Goal: Transaction & Acquisition: Obtain resource

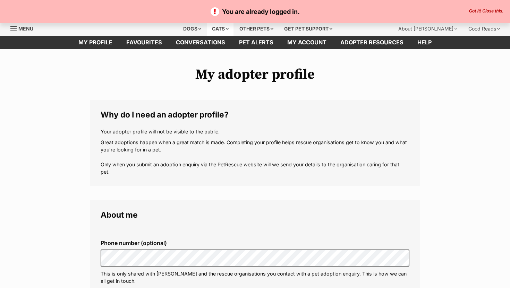
click at [211, 33] on div "Cats" at bounding box center [220, 29] width 26 height 14
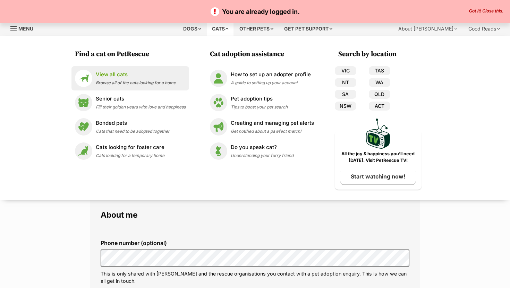
click at [114, 79] on div "View all cats Browse all of the cats looking for a home" at bounding box center [136, 78] width 80 height 15
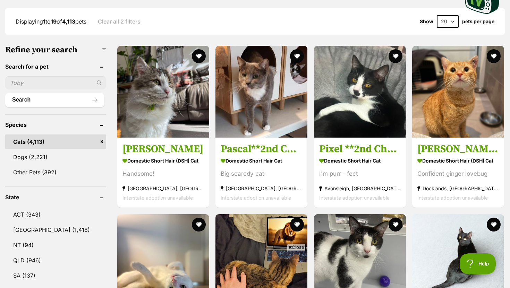
scroll to position [183, 0]
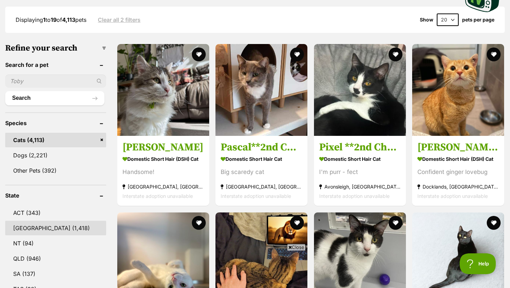
click at [52, 225] on link "[GEOGRAPHIC_DATA] (1,418)" at bounding box center [55, 228] width 101 height 15
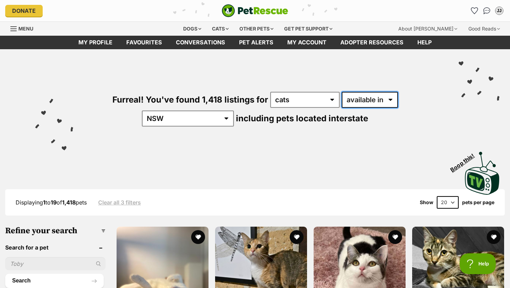
click at [342, 102] on select "available in located in" at bounding box center [370, 100] width 56 height 16
click at [342, 92] on select "available in located in" at bounding box center [370, 100] width 56 height 16
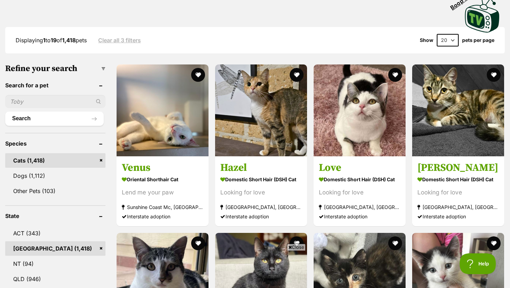
scroll to position [163, 0]
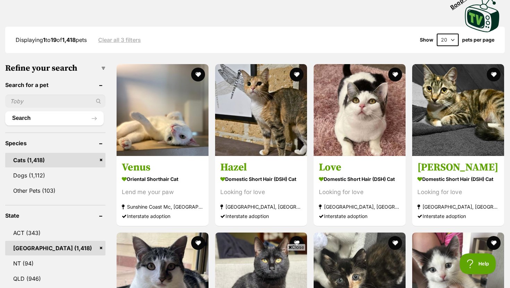
click at [51, 95] on input "text" at bounding box center [55, 101] width 100 height 13
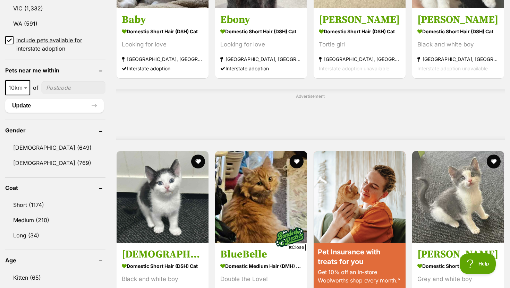
scroll to position [496, 0]
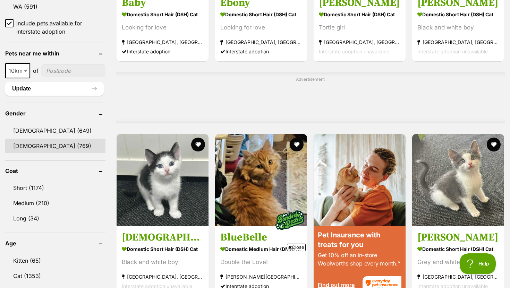
click at [44, 145] on link "[DEMOGRAPHIC_DATA] (769)" at bounding box center [55, 146] width 100 height 15
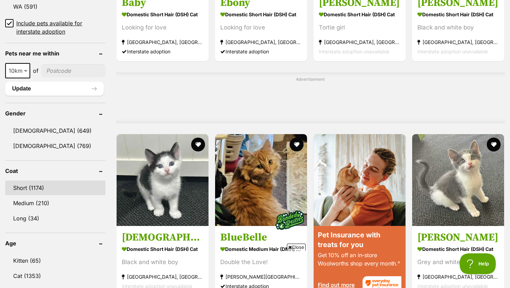
scroll to position [532, 0]
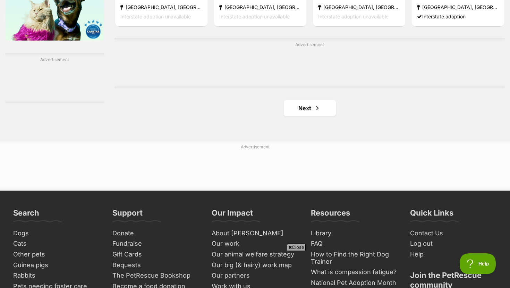
scroll to position [1185, 0]
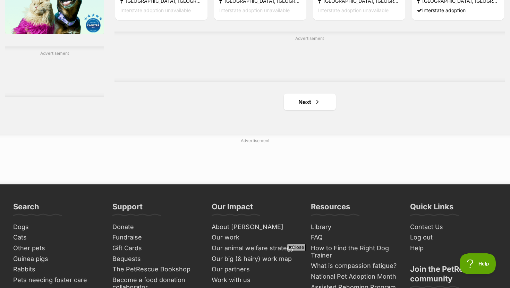
click at [304, 100] on link "Next" at bounding box center [310, 102] width 52 height 17
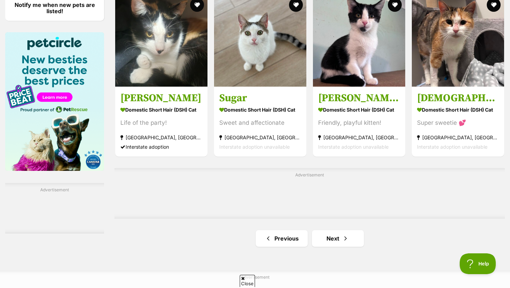
scroll to position [1049, 0]
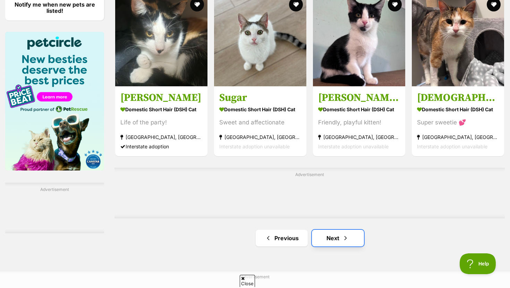
click at [335, 240] on link "Next" at bounding box center [338, 238] width 52 height 17
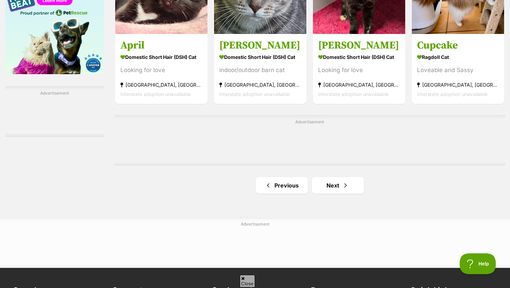
scroll to position [1150, 0]
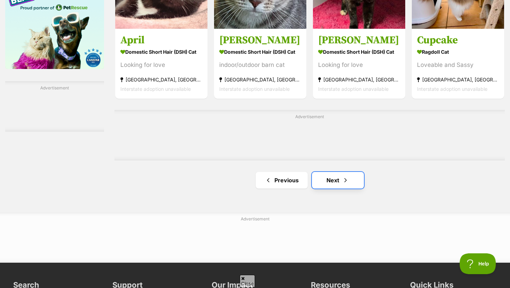
click at [326, 184] on link "Next" at bounding box center [338, 180] width 52 height 17
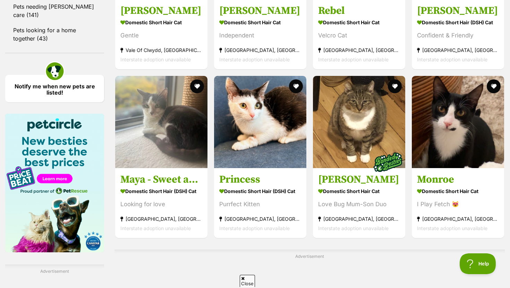
scroll to position [1053, 0]
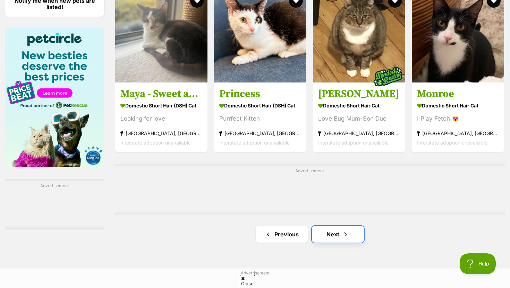
click at [330, 234] on link "Next" at bounding box center [338, 234] width 52 height 17
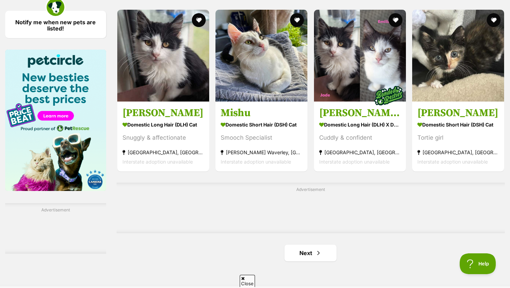
scroll to position [1041, 0]
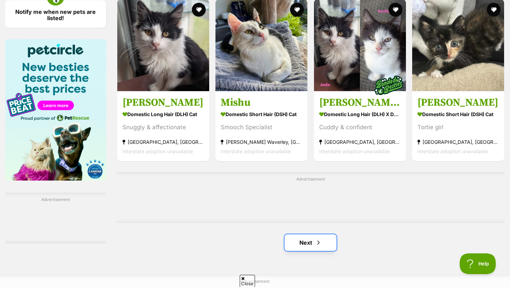
click at [317, 247] on span "Next page" at bounding box center [318, 243] width 7 height 8
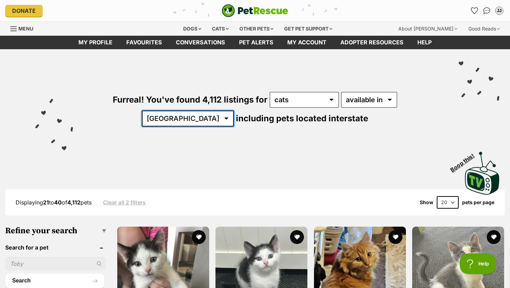
click at [234, 111] on select "Australia ACT NSW NT QLD SA TAS VIC WA" at bounding box center [188, 119] width 92 height 16
select select "NSW"
click at [234, 111] on select "Australia ACT NSW NT QLD SA TAS VIC WA" at bounding box center [188, 119] width 92 height 16
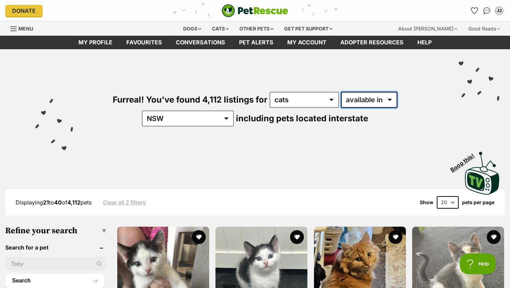
click at [344, 99] on select "available in located in" at bounding box center [369, 100] width 56 height 16
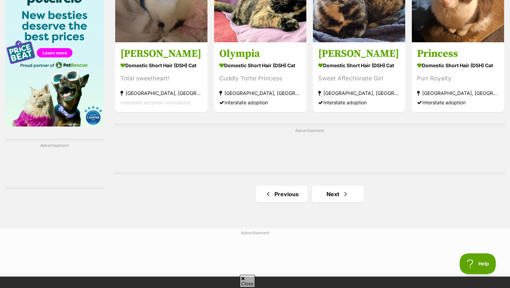
scroll to position [1078, 0]
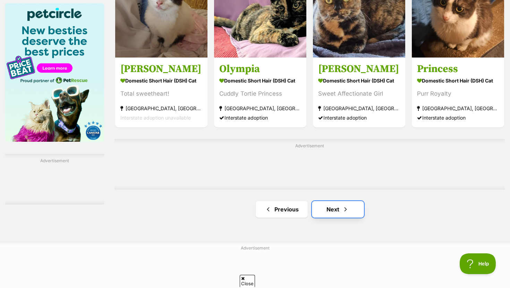
click at [329, 204] on link "Next" at bounding box center [338, 209] width 52 height 17
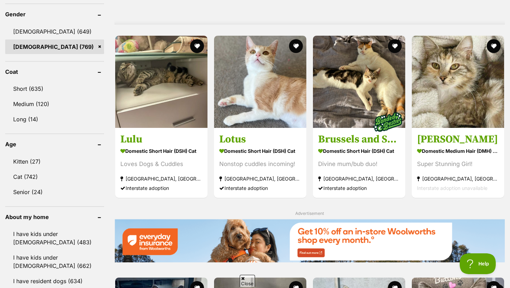
scroll to position [594, 0]
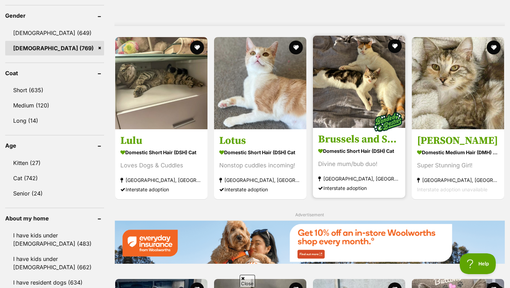
click at [362, 146] on h3 "Brussels and Sprout" at bounding box center [359, 139] width 82 height 13
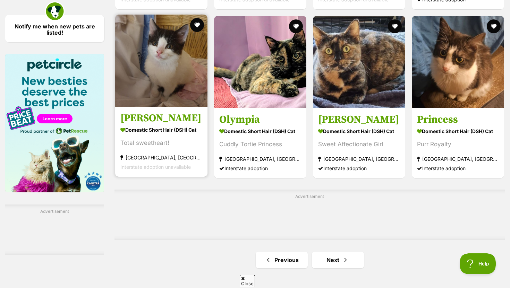
scroll to position [1029, 0]
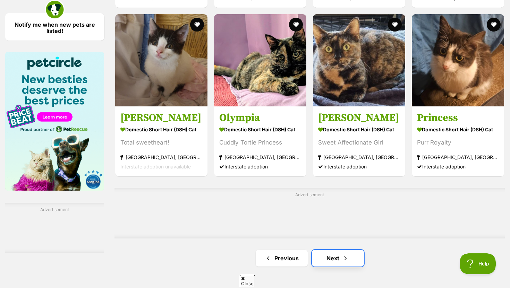
click at [336, 262] on link "Next" at bounding box center [338, 258] width 52 height 17
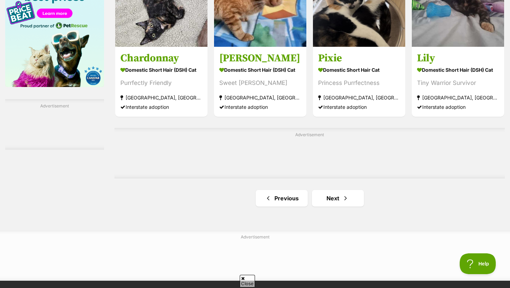
scroll to position [1134, 0]
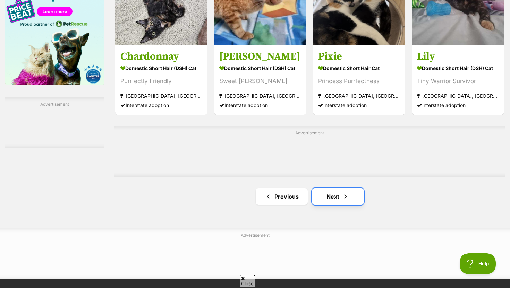
click at [325, 204] on link "Next" at bounding box center [338, 197] width 52 height 17
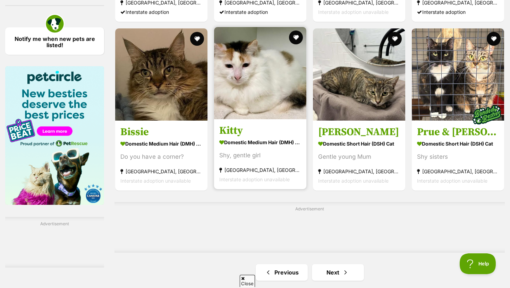
scroll to position [1015, 0]
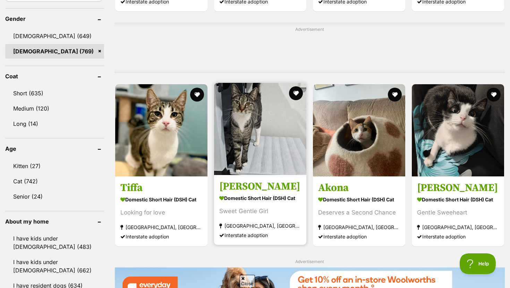
scroll to position [590, 0]
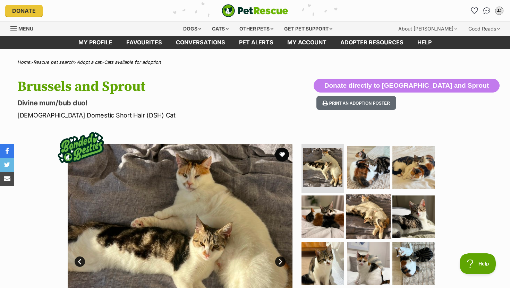
click at [378, 216] on img at bounding box center [368, 216] width 45 height 45
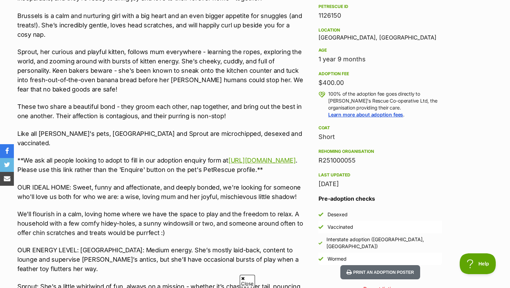
scroll to position [460, 0]
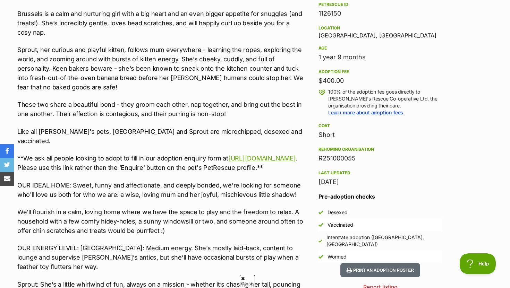
click at [301, 209] on p "We'll flourish in a calm, loving home where we have the space to play and the f…" at bounding box center [160, 222] width 287 height 28
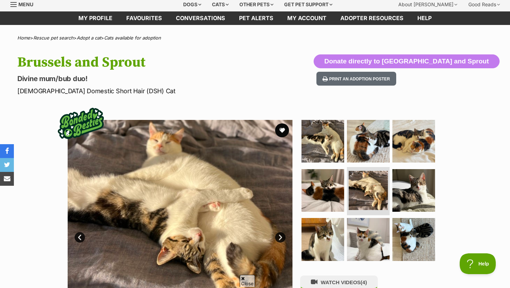
scroll to position [25, 0]
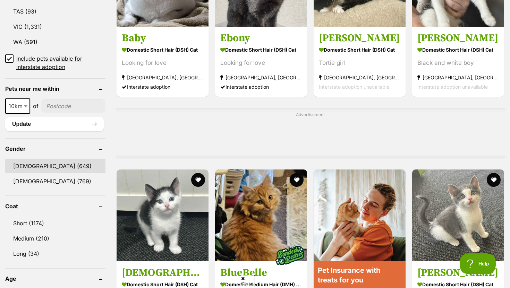
scroll to position [462, 0]
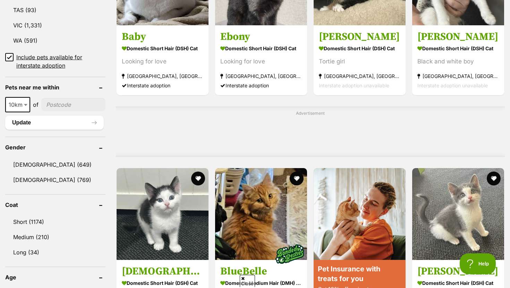
click at [52, 187] on form "Refine your search Search for a pet Search Species Cats (1,418) Dogs (1,112) Ot…" at bounding box center [55, 262] width 100 height 996
click at [55, 178] on link "[DEMOGRAPHIC_DATA] (769)" at bounding box center [55, 180] width 100 height 15
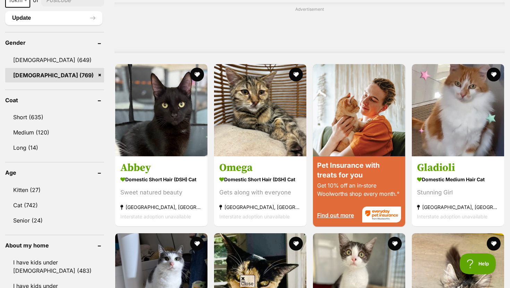
scroll to position [569, 0]
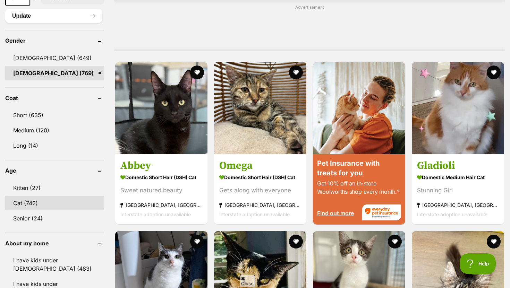
click at [37, 205] on link "Cat (742)" at bounding box center [54, 203] width 99 height 15
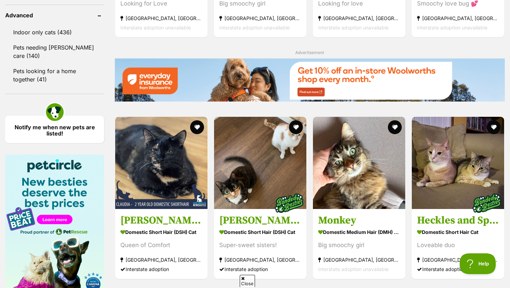
scroll to position [947, 0]
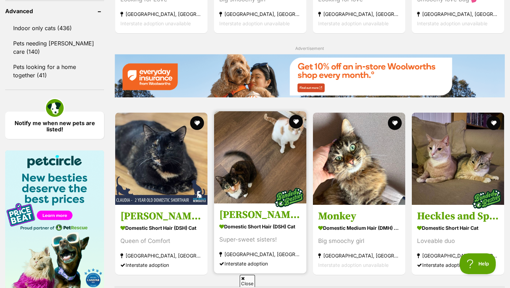
click at [247, 209] on h3 "[PERSON_NAME] and Aelin" at bounding box center [260, 215] width 82 height 13
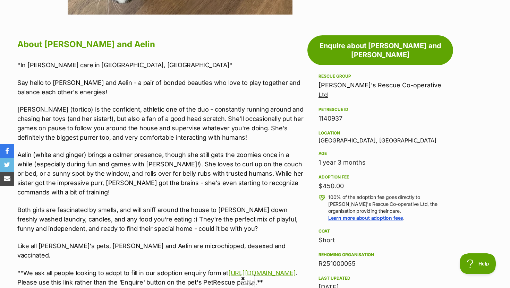
scroll to position [359, 0]
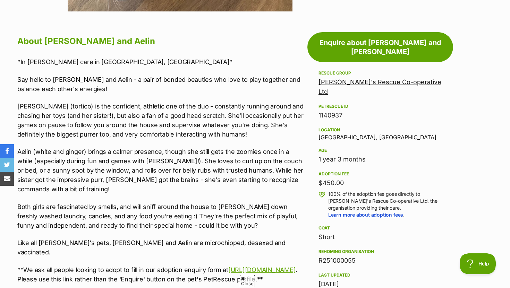
click at [333, 126] on div "Location [GEOGRAPHIC_DATA], [GEOGRAPHIC_DATA]" at bounding box center [381, 133] width 124 height 15
copy div "Marrickville"
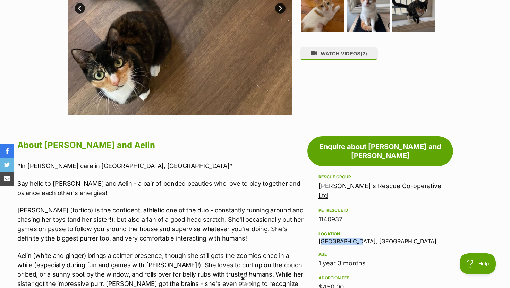
scroll to position [0, 0]
click at [339, 52] on button "WATCH VIDEOS (2)" at bounding box center [339, 54] width 78 height 14
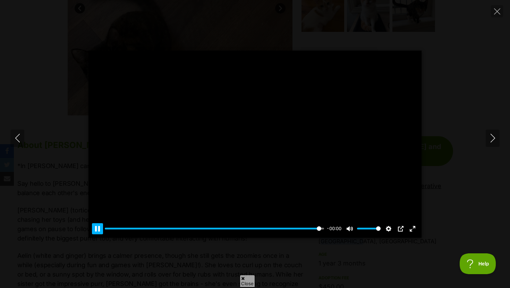
click at [98, 229] on button "Pause Play" at bounding box center [97, 229] width 11 height 11
type input "99.12"
click at [69, 223] on div "Pause Play % buffered 00:01 -00:00 Unmute Mute Disable captions Enable captions…" at bounding box center [255, 144] width 510 height 187
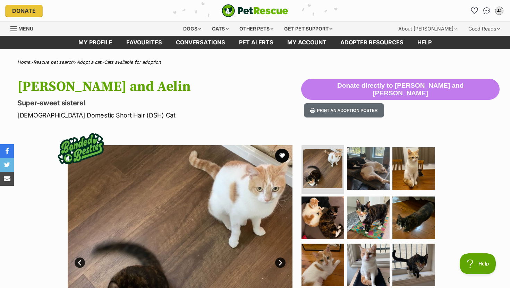
click at [249, 9] on img "PetRescue" at bounding box center [255, 10] width 67 height 13
click at [207, 116] on p "Female Domestic Short Hair (DSH) Cat" at bounding box center [159, 115] width 284 height 9
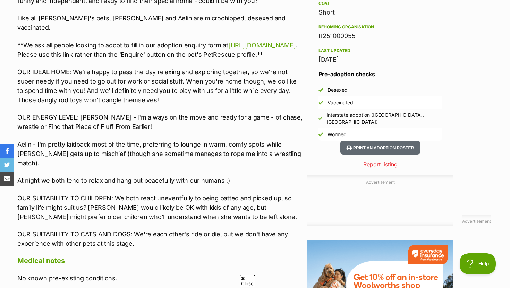
scroll to position [585, 0]
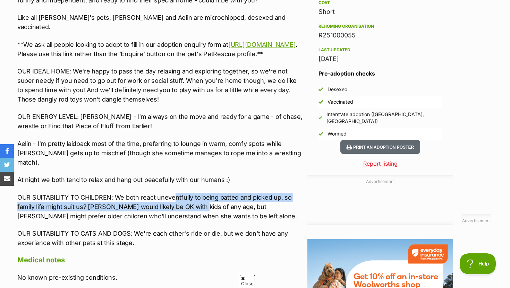
drag, startPoint x: 175, startPoint y: 187, endPoint x: 197, endPoint y: 193, distance: 22.3
click at [197, 193] on p "OUR SUITABILITY TO CHILDREN: We both react uneventfully to being patted and pic…" at bounding box center [160, 207] width 287 height 28
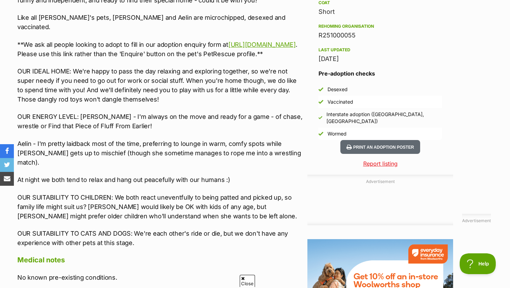
click at [197, 193] on p "OUR SUITABILITY TO CHILDREN: We both react uneventfully to being patted and pic…" at bounding box center [160, 207] width 287 height 28
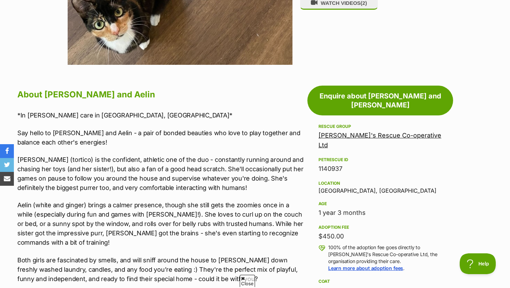
scroll to position [315, 0]
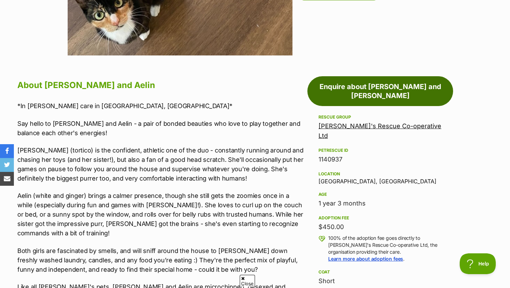
click at [363, 90] on link "Enquire about [PERSON_NAME] and [PERSON_NAME]" at bounding box center [381, 91] width 146 height 30
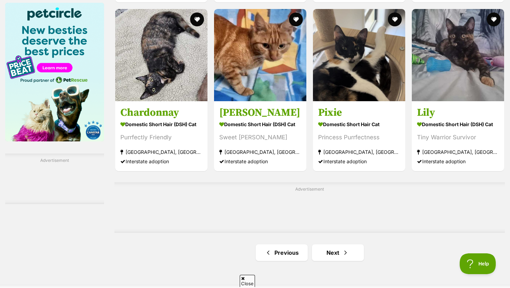
scroll to position [1079, 0]
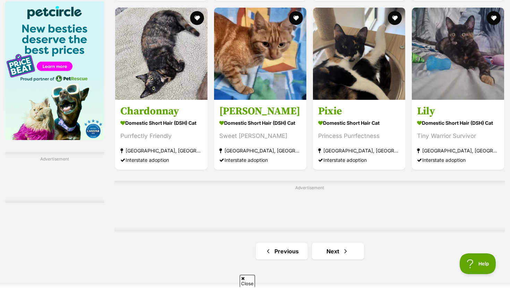
click at [342, 260] on link "Next" at bounding box center [338, 251] width 52 height 17
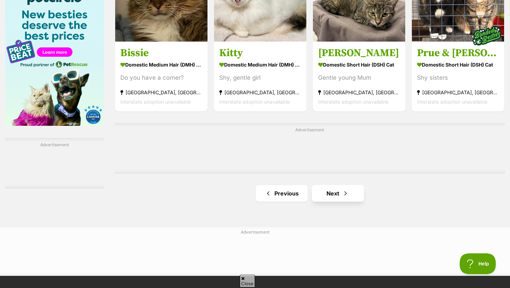
scroll to position [1104, 0]
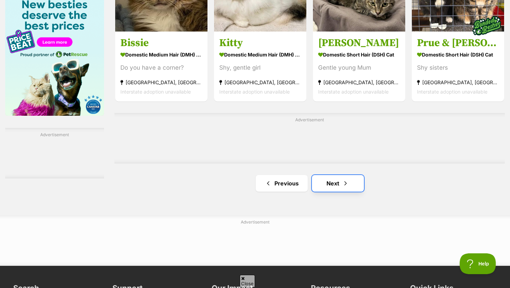
click at [327, 187] on link "Next" at bounding box center [338, 183] width 52 height 17
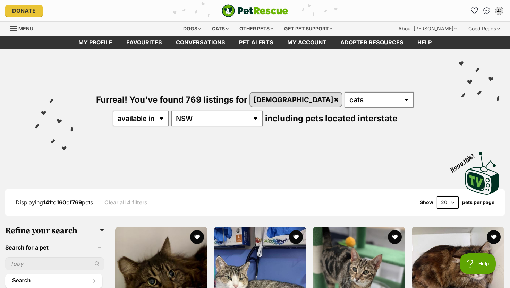
click at [248, 9] on img "PetRescue" at bounding box center [255, 10] width 67 height 13
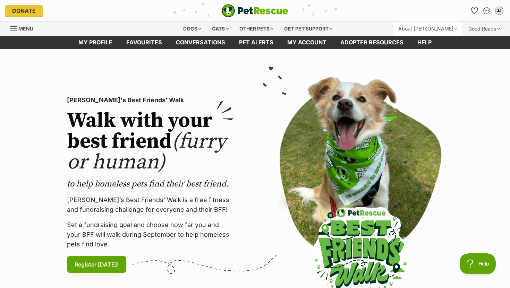
click at [430, 26] on div "About [PERSON_NAME]" at bounding box center [428, 29] width 69 height 14
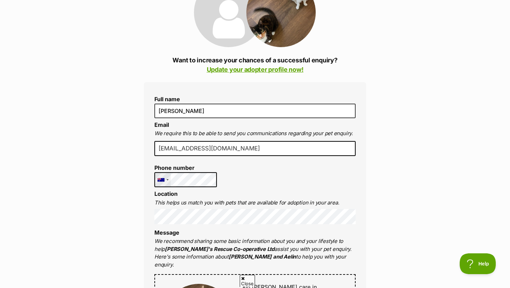
click at [161, 182] on div "[GEOGRAPHIC_DATA] +1 [GEOGRAPHIC_DATA] +44 [GEOGRAPHIC_DATA] (‫[GEOGRAPHIC_DATA…" at bounding box center [185, 180] width 62 height 15
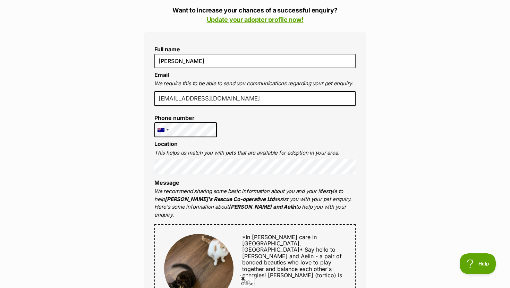
scroll to position [175, 0]
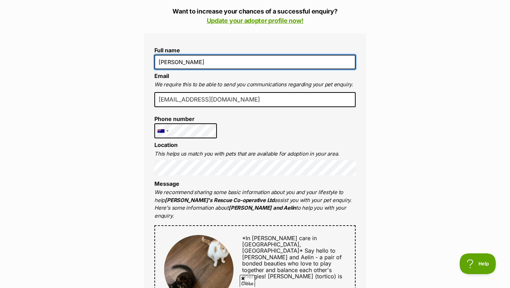
drag, startPoint x: 197, startPoint y: 65, endPoint x: 157, endPoint y: 64, distance: 40.6
click at [157, 64] on input "[PERSON_NAME]" at bounding box center [254, 62] width 201 height 15
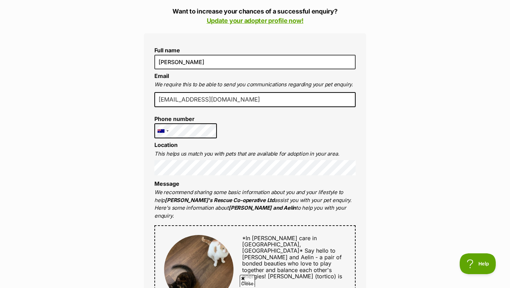
click at [352, 75] on li "Email We require this to be able to send you communications regarding your pet …" at bounding box center [254, 81] width 201 height 16
click at [250, 98] on input "jimone052@gmail.com" at bounding box center [254, 99] width 201 height 15
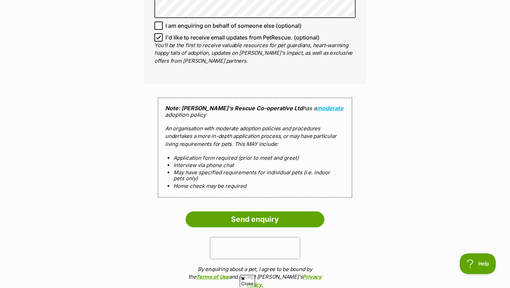
scroll to position [608, 0]
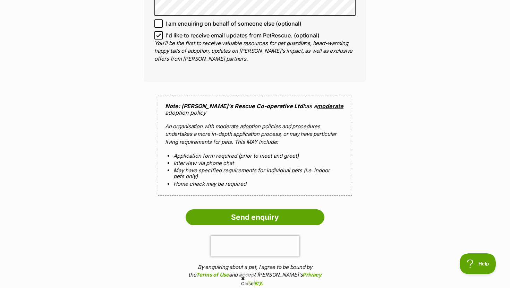
click at [317, 103] on link "moderate" at bounding box center [330, 106] width 27 height 7
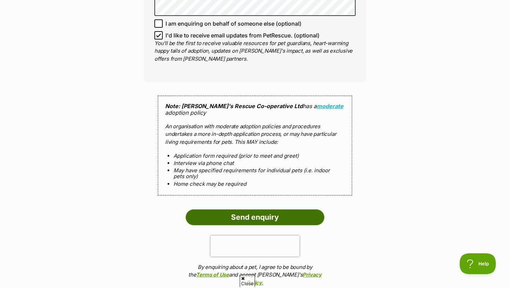
click at [251, 210] on input "Send enquiry" at bounding box center [255, 218] width 139 height 16
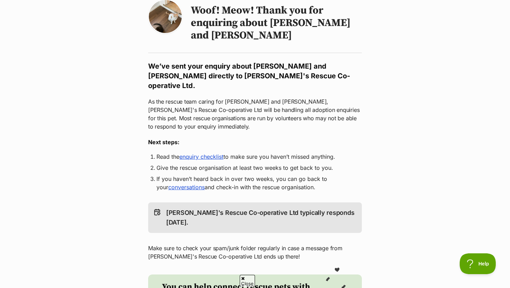
scroll to position [79, 0]
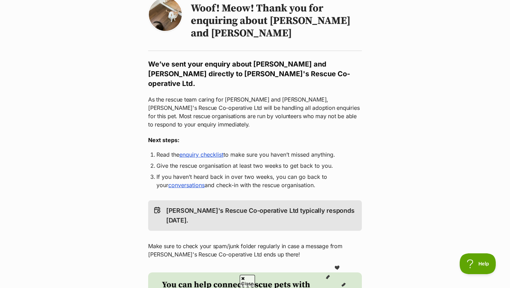
click at [203, 151] on link "enquiry checklist" at bounding box center [201, 154] width 44 height 7
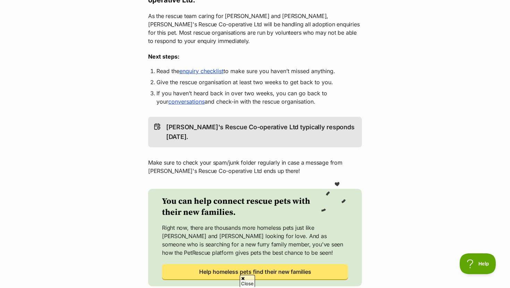
scroll to position [0, 0]
click at [188, 98] on link "conversations" at bounding box center [186, 101] width 36 height 7
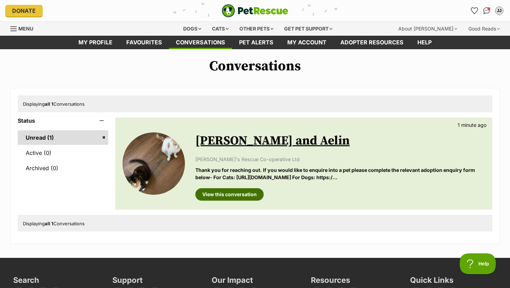
click at [227, 194] on link "View this conversation" at bounding box center [229, 195] width 68 height 12
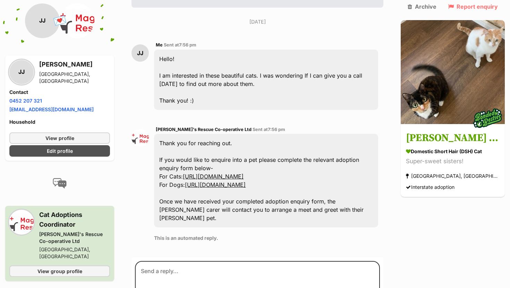
scroll to position [161, 0]
click at [244, 173] on link "[URL][DOMAIN_NAME]" at bounding box center [213, 176] width 61 height 7
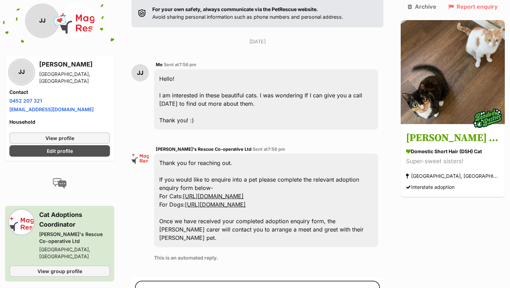
scroll to position [159, 0]
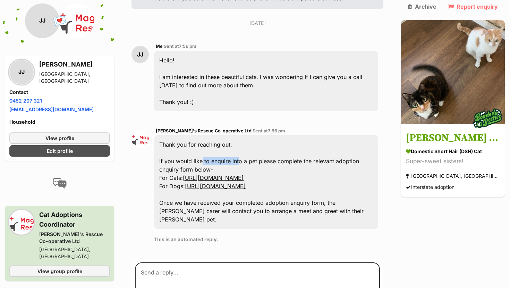
drag, startPoint x: 202, startPoint y: 142, endPoint x: 239, endPoint y: 148, distance: 36.8
click at [239, 148] on div "Thank you for reaching out. If you would like to enquire into a pet please comp…" at bounding box center [266, 182] width 224 height 94
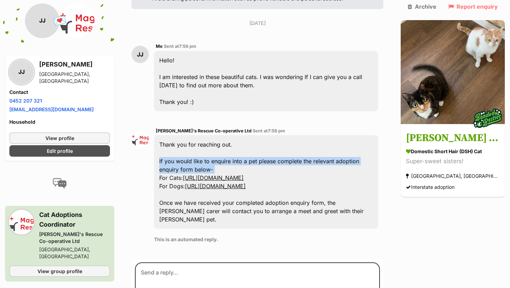
click at [239, 148] on div "Thank you for reaching out. If you would like to enquire into a pet please comp…" at bounding box center [266, 182] width 224 height 94
click at [250, 148] on div "Thank you for reaching out. If you would like to enquire into a pet please comp…" at bounding box center [266, 182] width 224 height 94
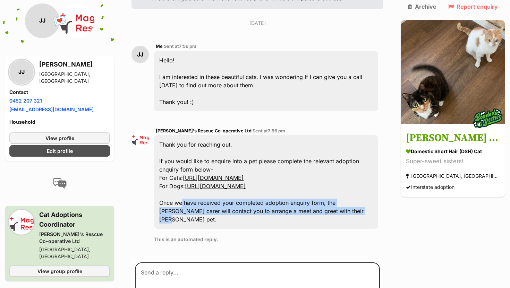
drag, startPoint x: 182, startPoint y: 184, endPoint x: 266, endPoint y: 201, distance: 85.7
click at [266, 201] on div "Thank you for reaching out. If you would like to enquire into a pet please comp…" at bounding box center [266, 182] width 224 height 94
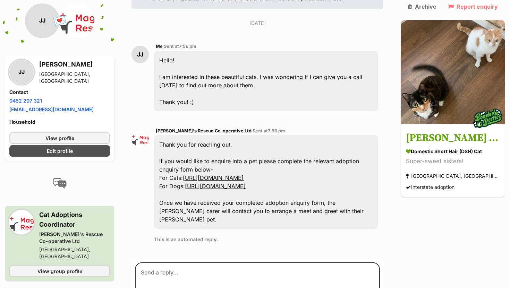
click at [289, 192] on div "Thank you for reaching out. If you would like to enquire into a pet please comp…" at bounding box center [266, 182] width 224 height 94
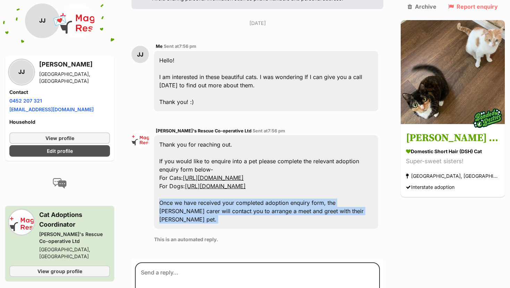
click at [289, 192] on div "Thank you for reaching out. If you would like to enquire into a pet please comp…" at bounding box center [266, 182] width 224 height 94
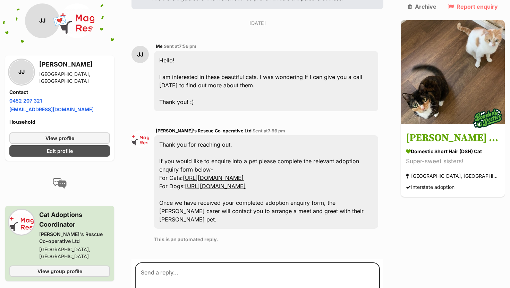
click at [298, 192] on div "Thank you for reaching out. If you would like to enquire into a pet please comp…" at bounding box center [266, 182] width 224 height 94
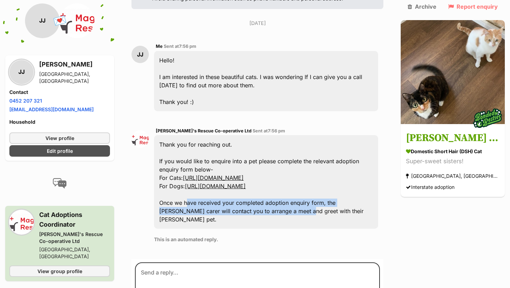
drag, startPoint x: 186, startPoint y: 186, endPoint x: 275, endPoint y: 195, distance: 88.6
click at [275, 195] on div "Thank you for reaching out. If you would like to enquire into a pet please comp…" at bounding box center [266, 182] width 224 height 94
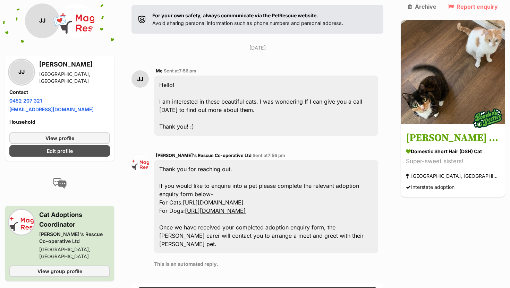
scroll to position [183, 0]
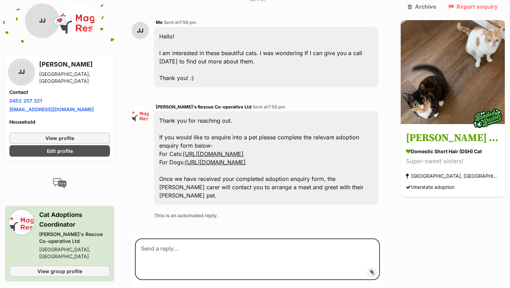
click at [23, 74] on div "JJ" at bounding box center [21, 72] width 24 height 24
click at [44, 151] on link "Edit profile" at bounding box center [59, 150] width 101 height 11
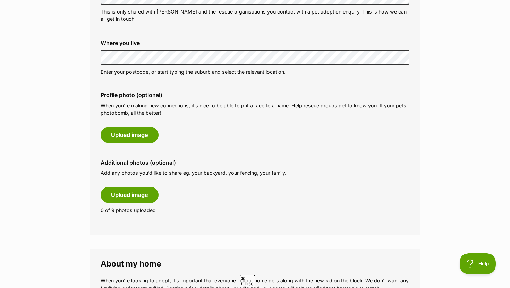
scroll to position [251, 0]
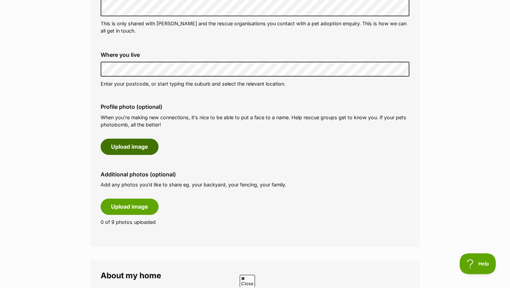
click at [139, 145] on button "Upload image" at bounding box center [130, 147] width 58 height 16
click at [137, 144] on button "Upload image" at bounding box center [130, 147] width 58 height 16
click at [138, 146] on button "Upload image" at bounding box center [130, 147] width 58 height 16
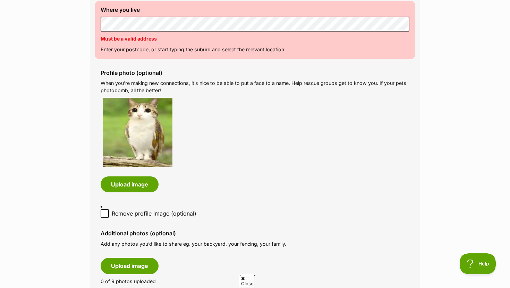
scroll to position [282, 0]
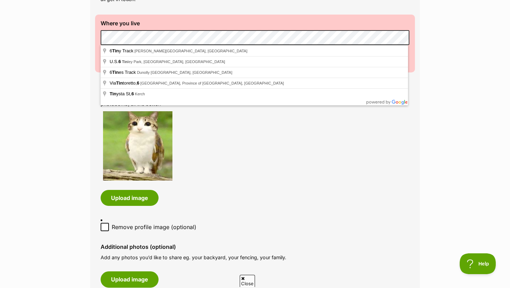
click at [234, 110] on div "Profile photo (optional) When you’re making new connections, it’s nice to be ab…" at bounding box center [255, 145] width 320 height 134
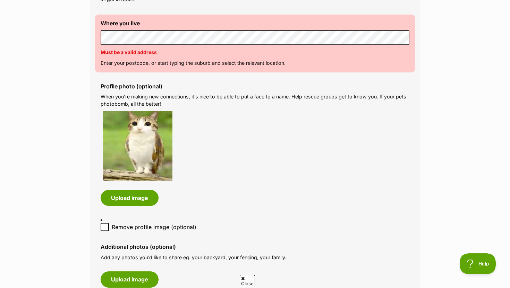
click at [183, 133] on div at bounding box center [255, 145] width 309 height 69
click at [213, 137] on div at bounding box center [255, 145] width 309 height 69
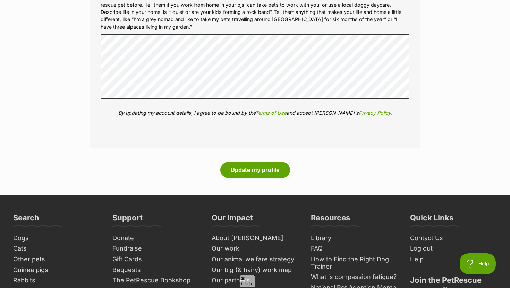
scroll to position [944, 0]
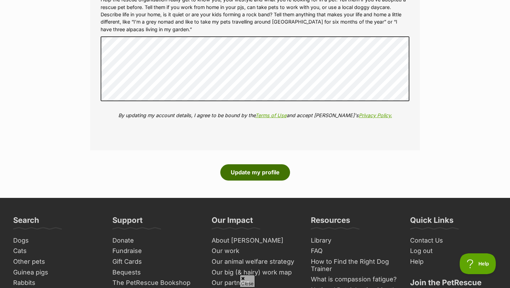
click at [244, 165] on button "Update my profile" at bounding box center [255, 173] width 70 height 16
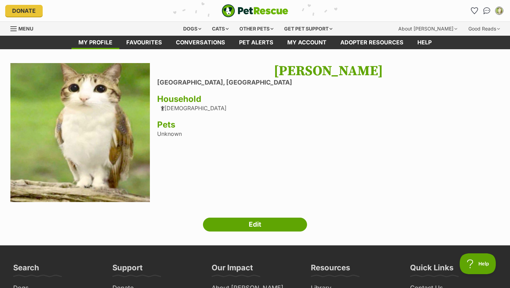
click at [237, 14] on img "PetRescue" at bounding box center [255, 10] width 67 height 13
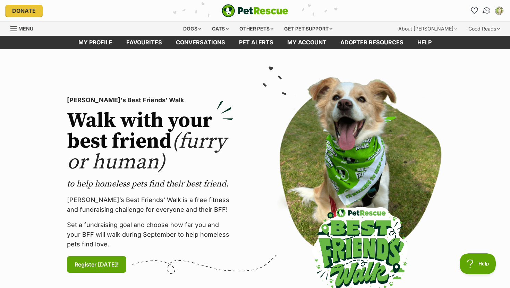
click at [485, 12] on img "Conversations" at bounding box center [487, 10] width 9 height 9
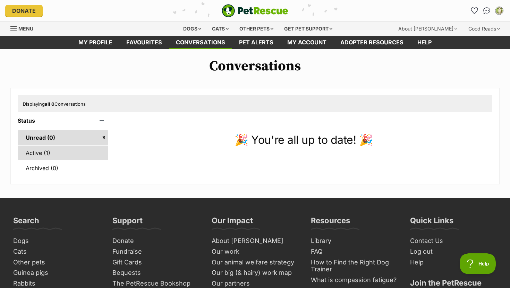
click at [40, 154] on link "Active (1)" at bounding box center [63, 153] width 91 height 15
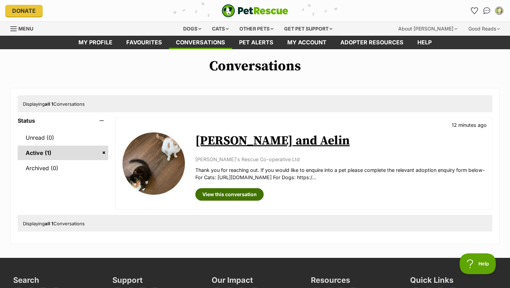
click at [233, 199] on link "View this conversation" at bounding box center [229, 195] width 68 height 12
